Goal: Transaction & Acquisition: Purchase product/service

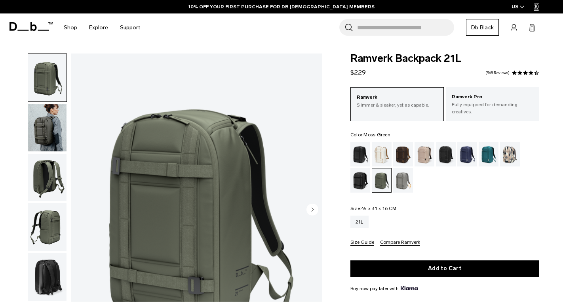
click at [387, 180] on div "Moss Green" at bounding box center [381, 180] width 19 height 24
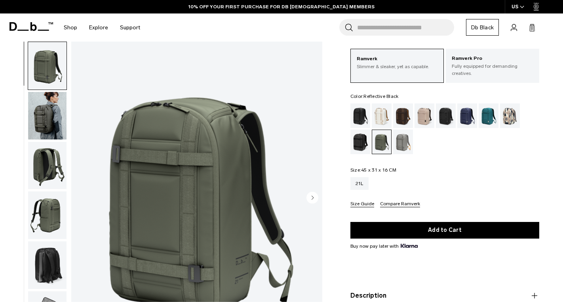
click at [366, 143] on div "Reflective Black" at bounding box center [361, 142] width 20 height 25
